Goal: Navigation & Orientation: Find specific page/section

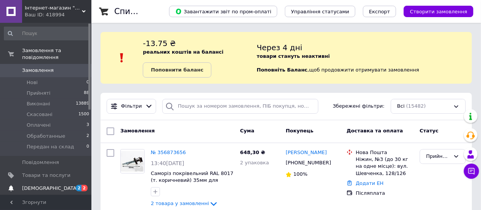
click at [49, 185] on span "[DEMOGRAPHIC_DATA]" at bounding box center [50, 188] width 56 height 7
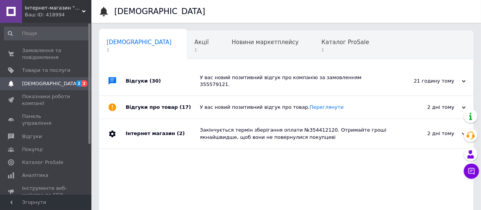
scroll to position [0, 3]
click at [319, 45] on span "Каталог ProSale" at bounding box center [343, 42] width 48 height 7
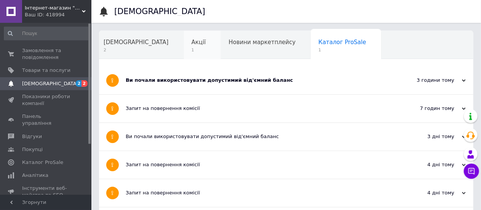
click at [192, 42] on span "Акції" at bounding box center [199, 42] width 14 height 7
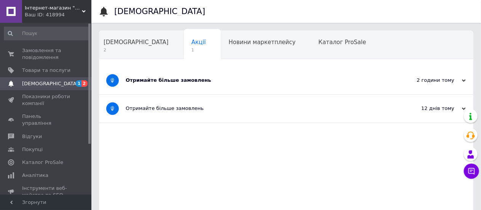
click at [160, 79] on div "Отримайте більше замовлень" at bounding box center [258, 80] width 264 height 7
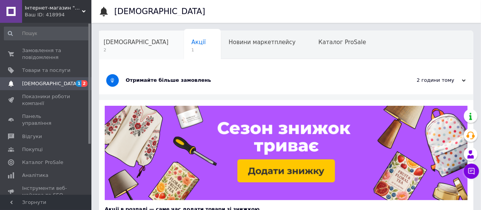
click at [131, 45] on span "[DEMOGRAPHIC_DATA]" at bounding box center [136, 42] width 65 height 7
